Goal: Task Accomplishment & Management: Manage account settings

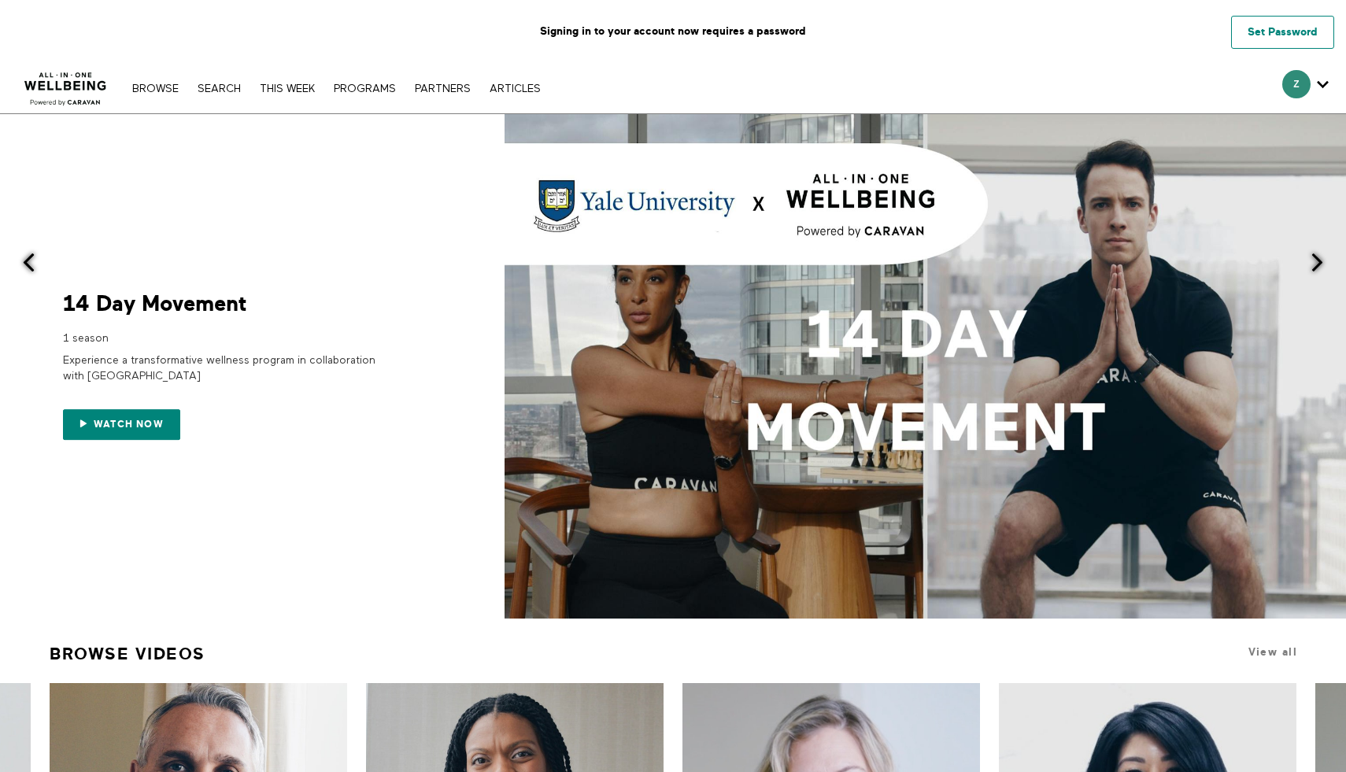
click at [1254, 30] on link "Set Password" at bounding box center [1282, 32] width 103 height 33
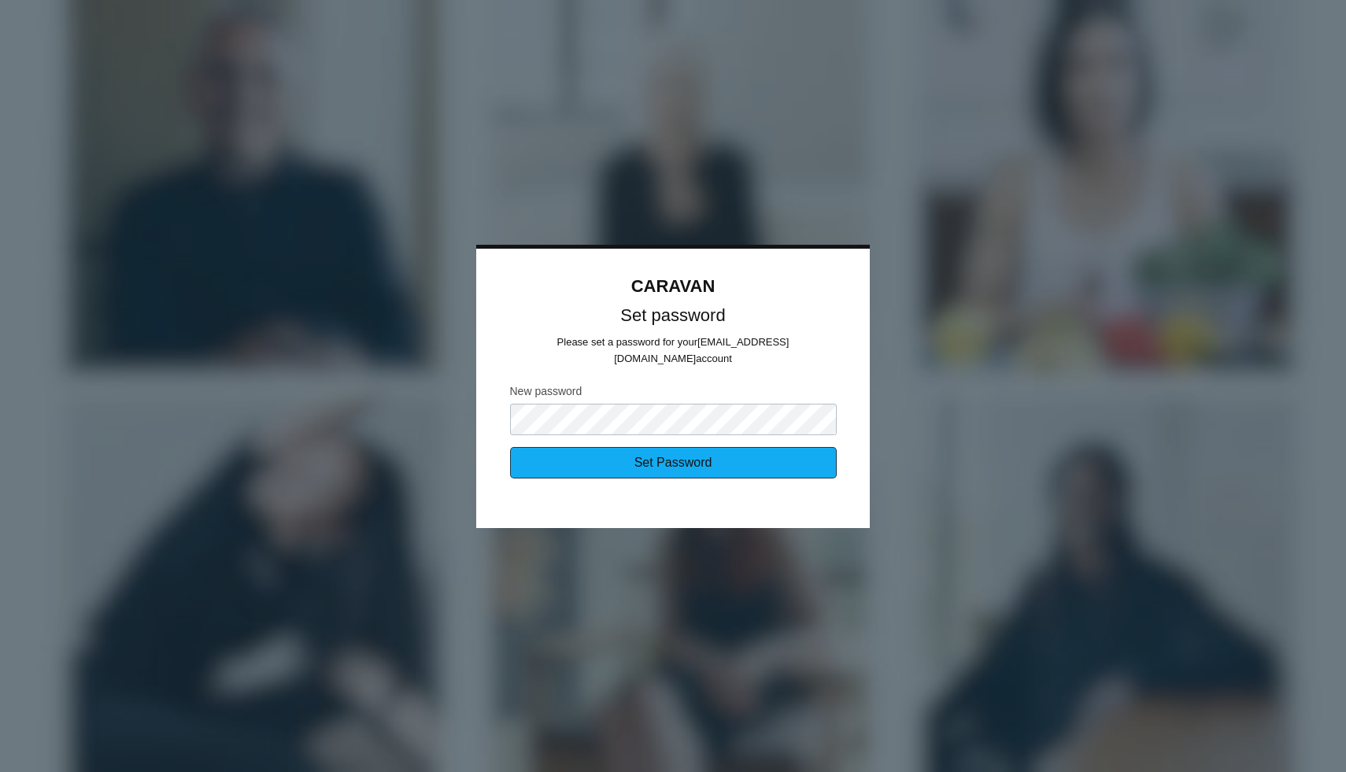
click at [731, 447] on input "Set Password" at bounding box center [673, 462] width 327 height 31
type input "Sending..."
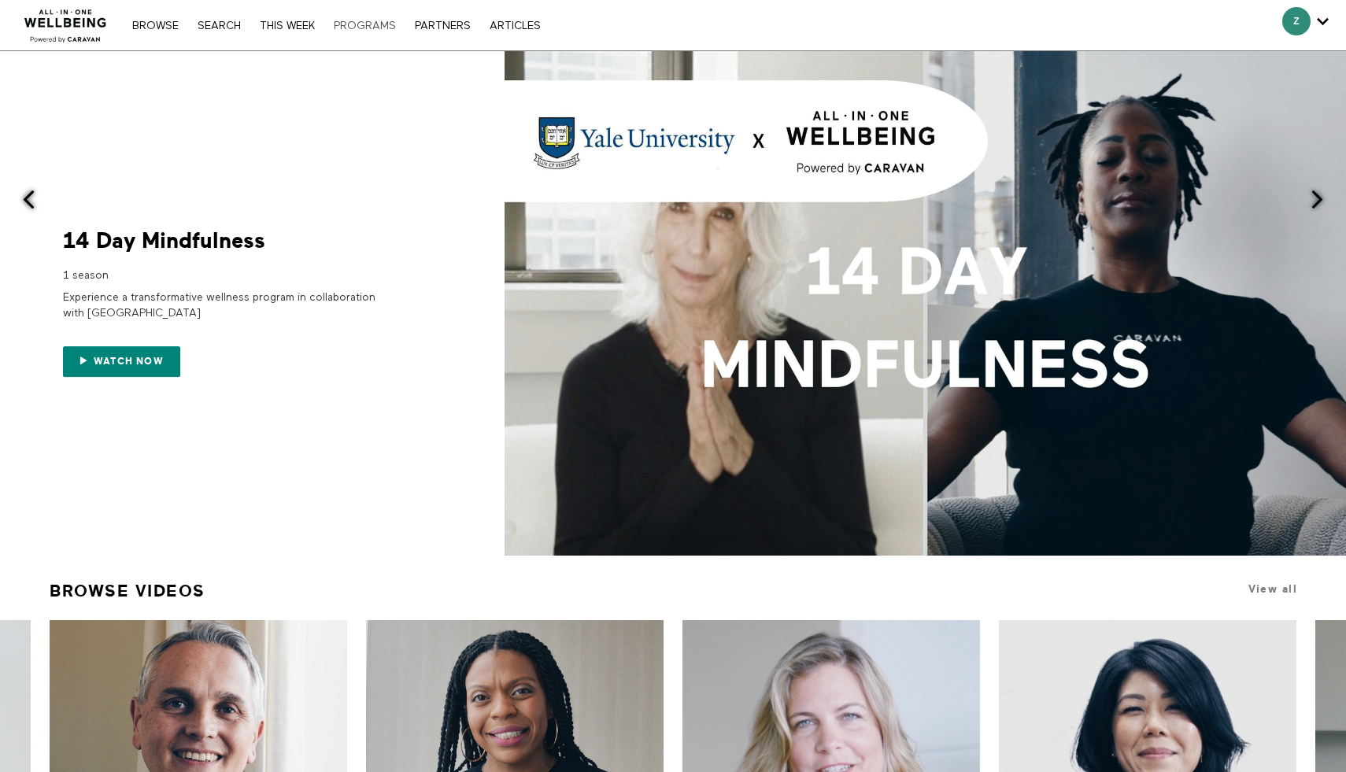
click at [360, 22] on link "PROGRAMS" at bounding box center [365, 25] width 78 height 11
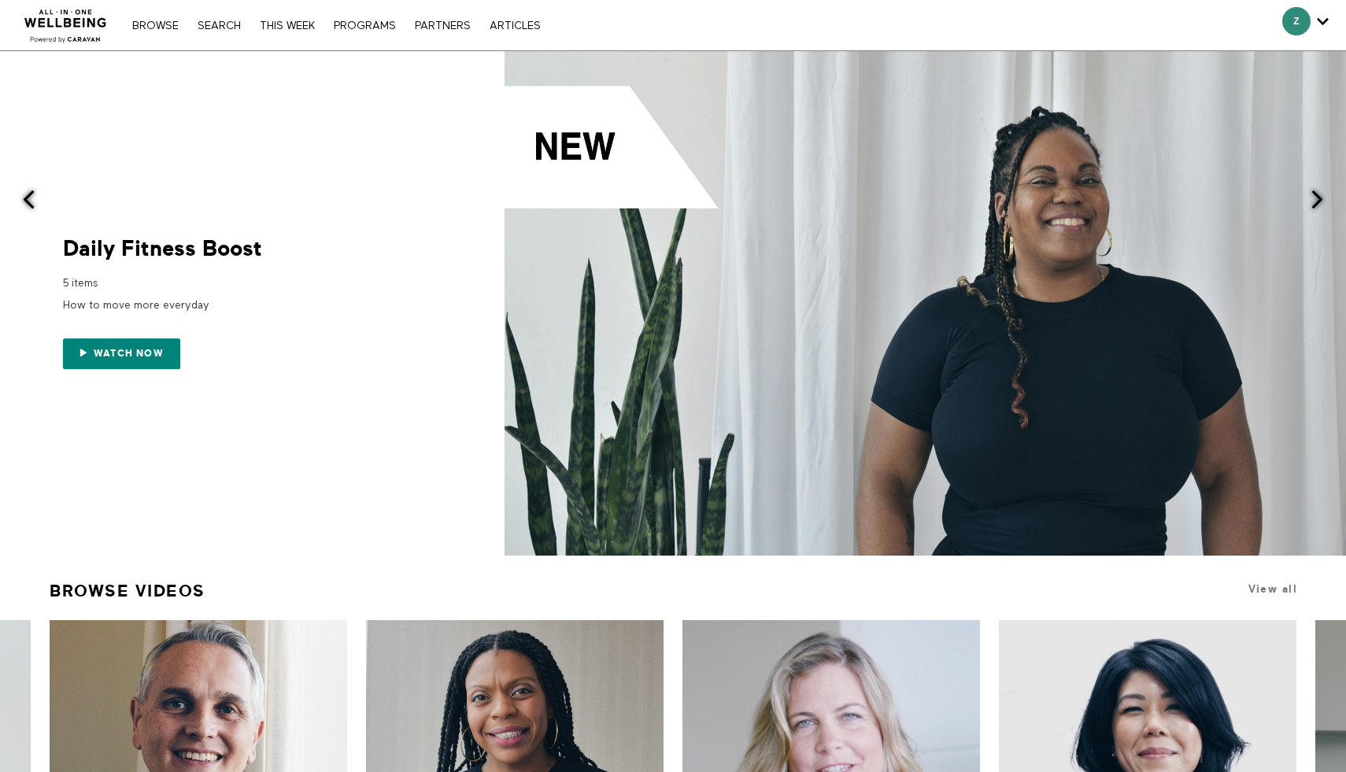
click at [80, 24] on img at bounding box center [65, 21] width 95 height 47
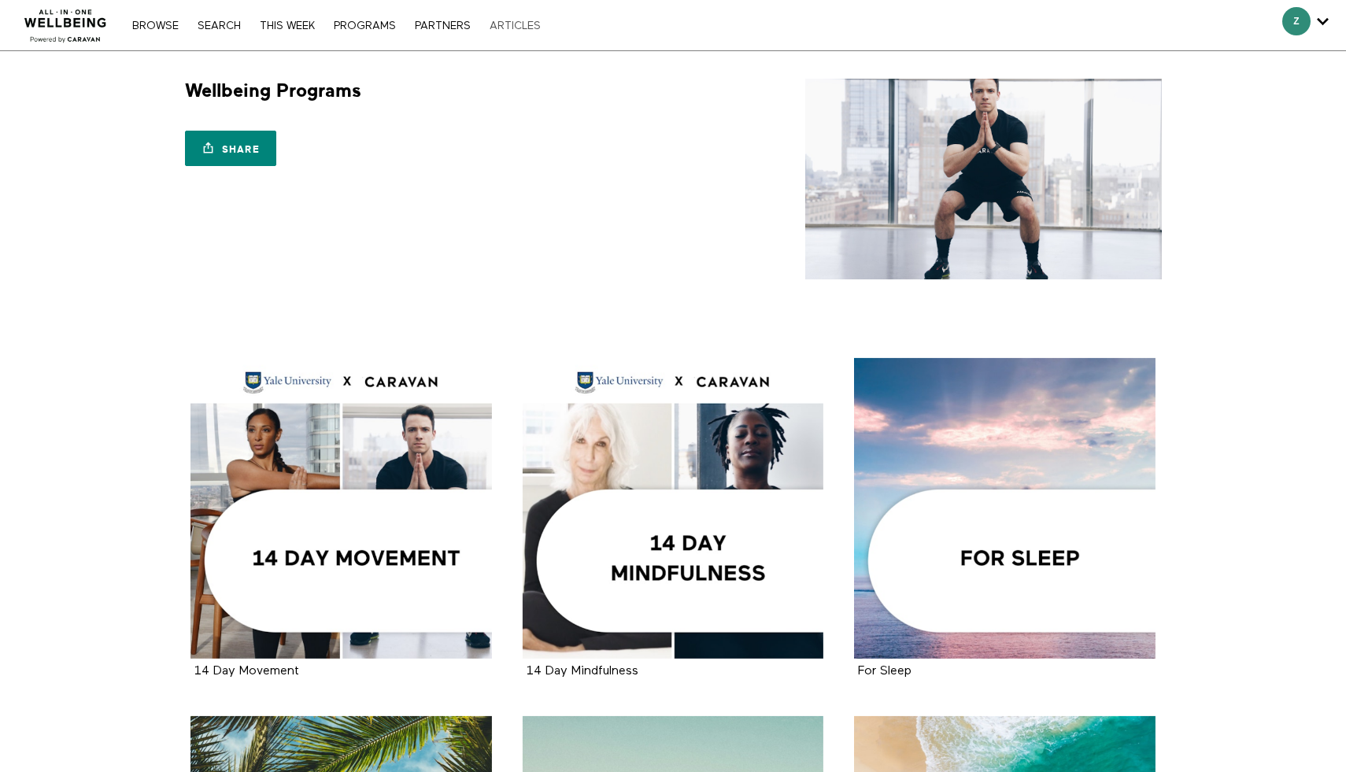
click at [515, 27] on link "ARTICLES" at bounding box center [515, 25] width 67 height 11
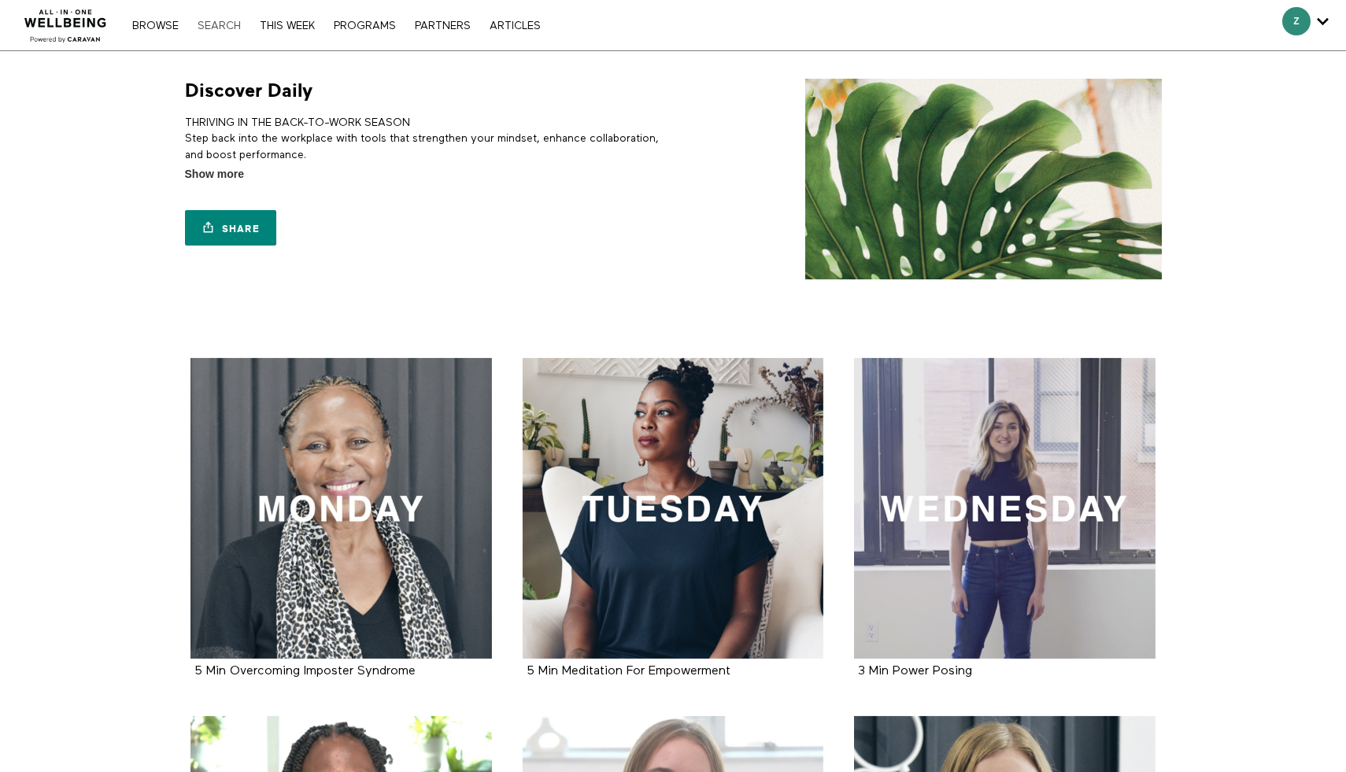
click at [220, 24] on link "Search" at bounding box center [219, 25] width 59 height 11
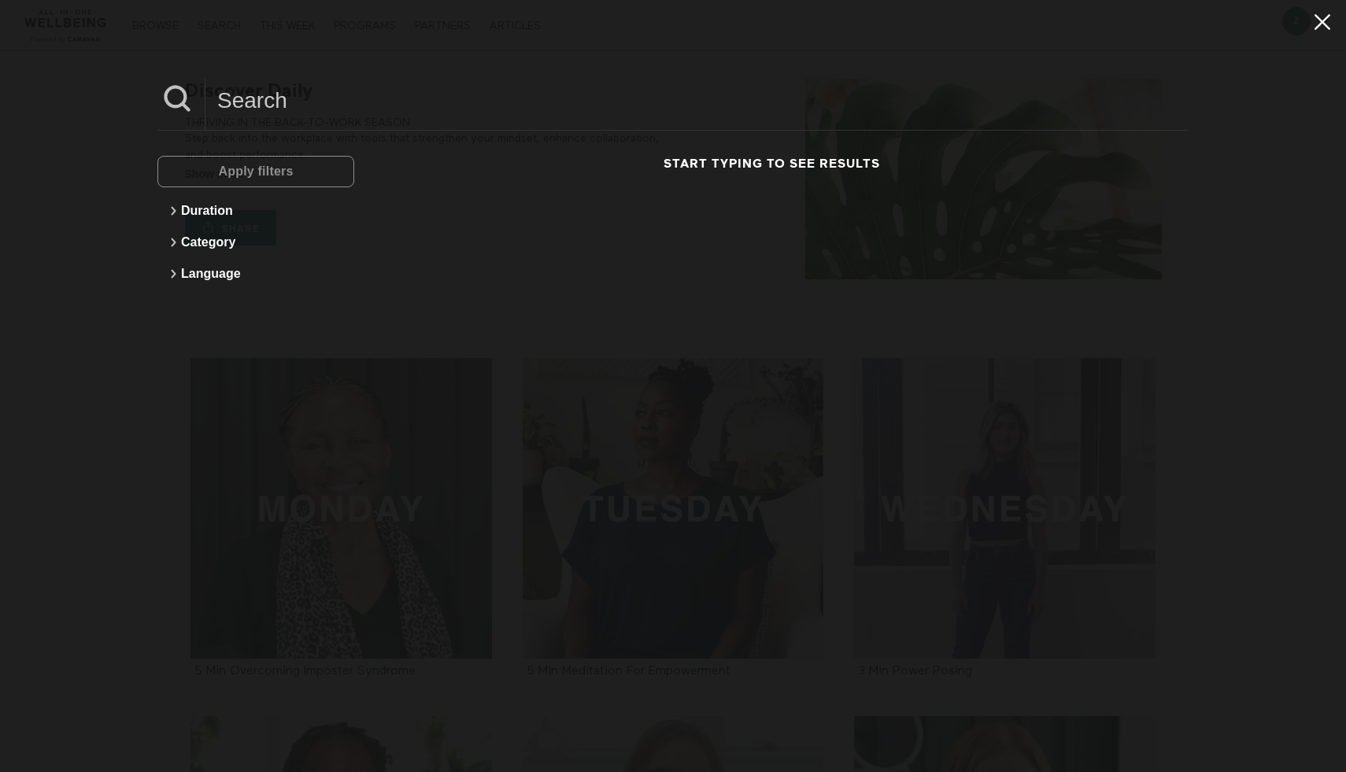
click at [1335, 23] on icon at bounding box center [1322, 22] width 30 height 27
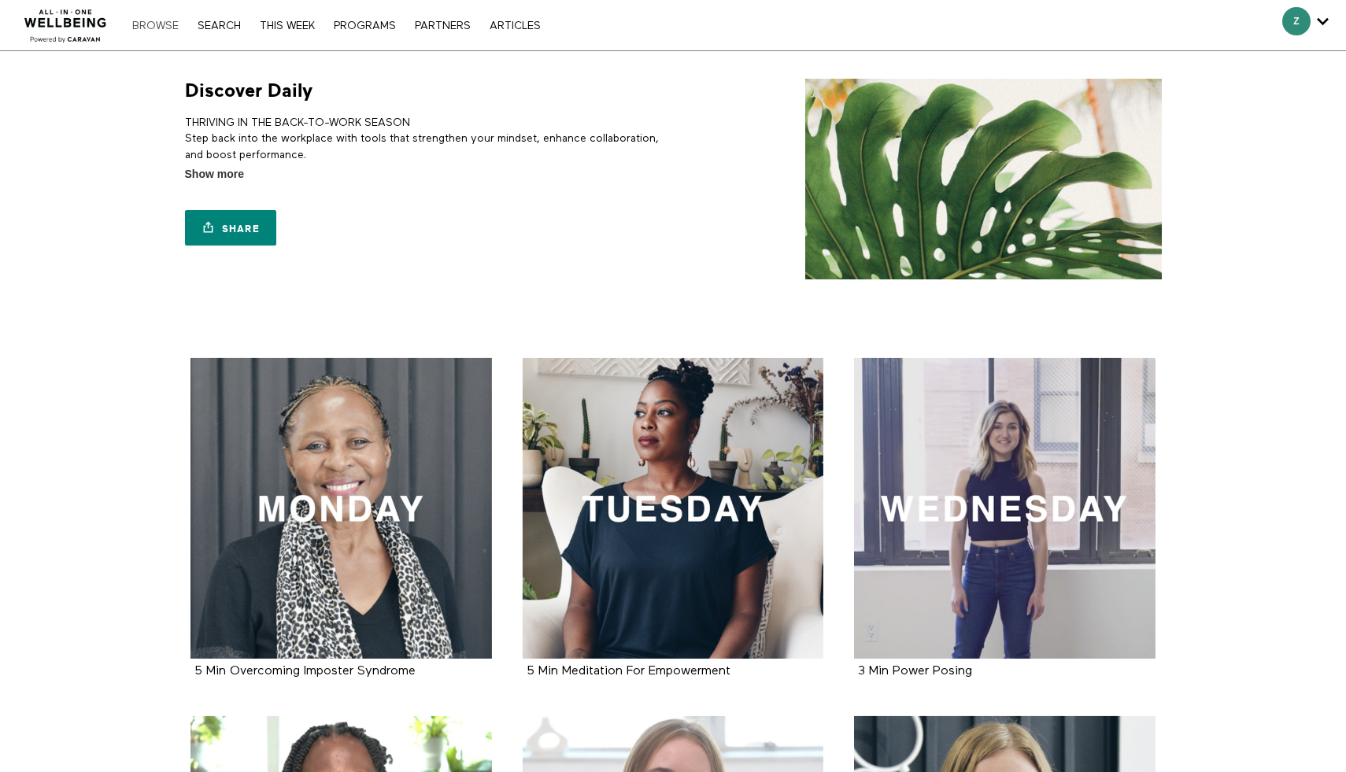
click at [168, 27] on link "Browse" at bounding box center [155, 25] width 62 height 11
